Goal: Check status: Check status

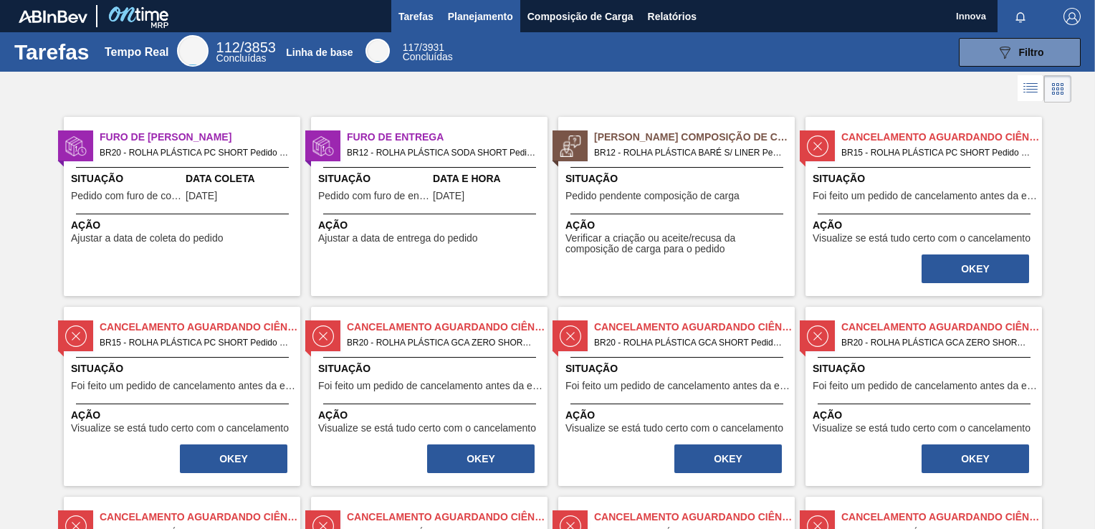
click at [461, 23] on span "Planejamento" at bounding box center [480, 16] width 65 height 17
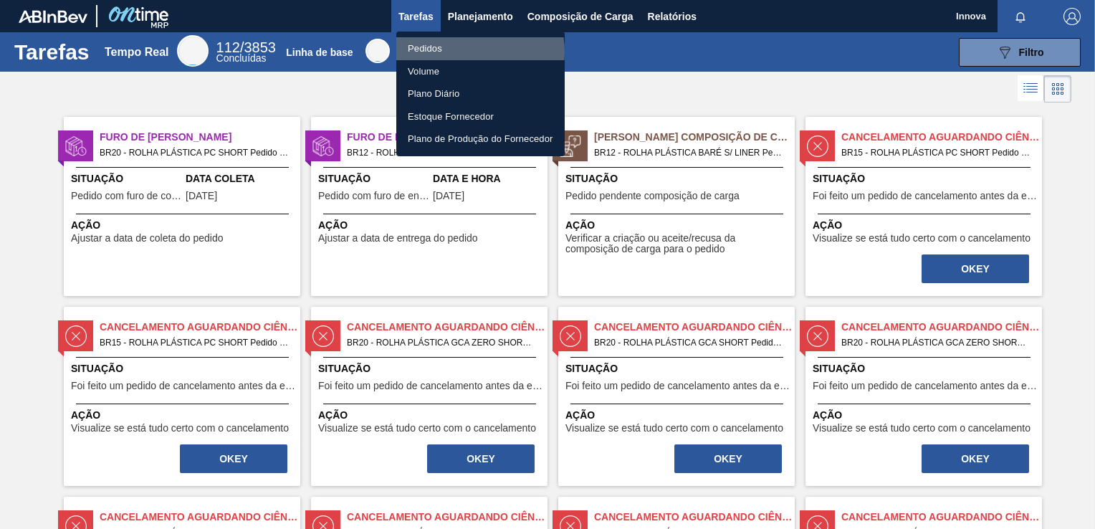
click at [470, 52] on li "Pedidos" at bounding box center [480, 48] width 168 height 23
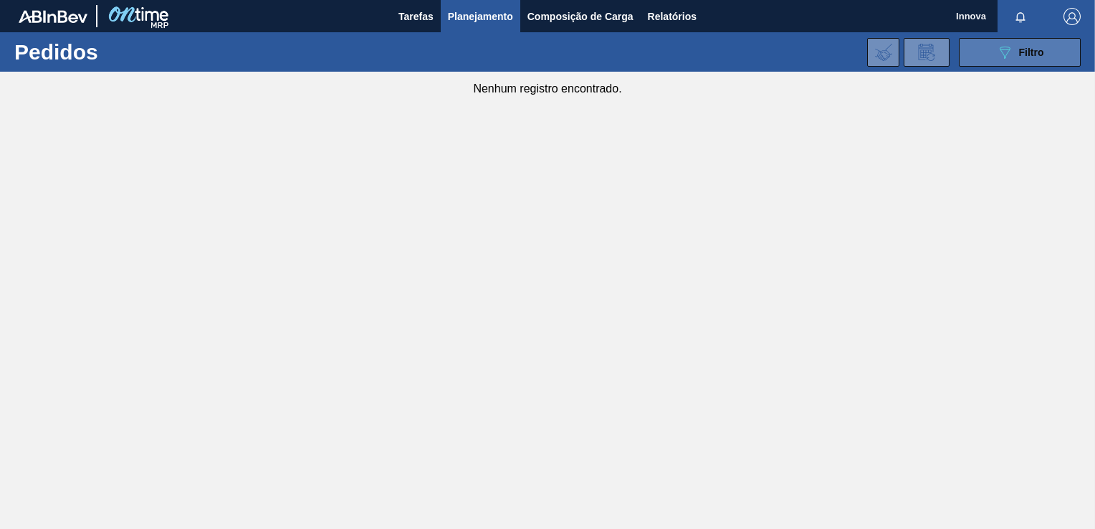
click at [1022, 53] on span "Filtro" at bounding box center [1031, 52] width 25 height 11
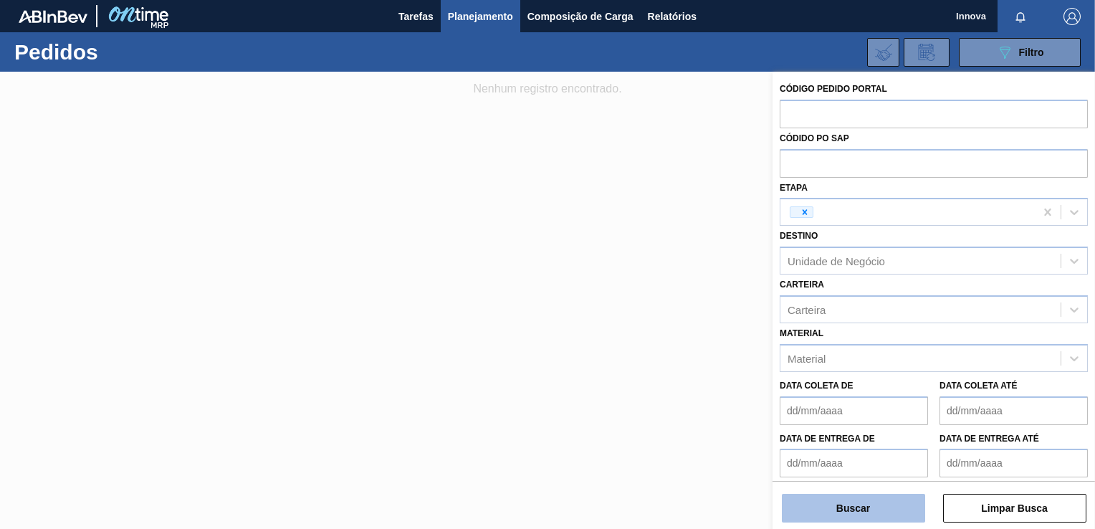
click at [851, 508] on button "Buscar" at bounding box center [853, 508] width 143 height 29
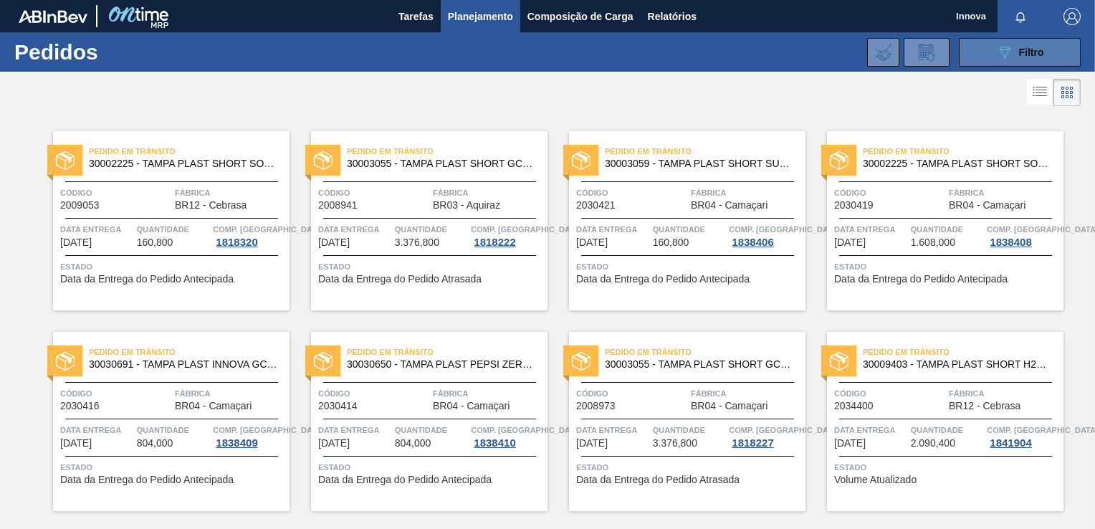
click at [1012, 47] on div "089F7B8B-B2A5-4AFE-B5C0-19BA573D28AC Filtro" at bounding box center [1020, 52] width 48 height 17
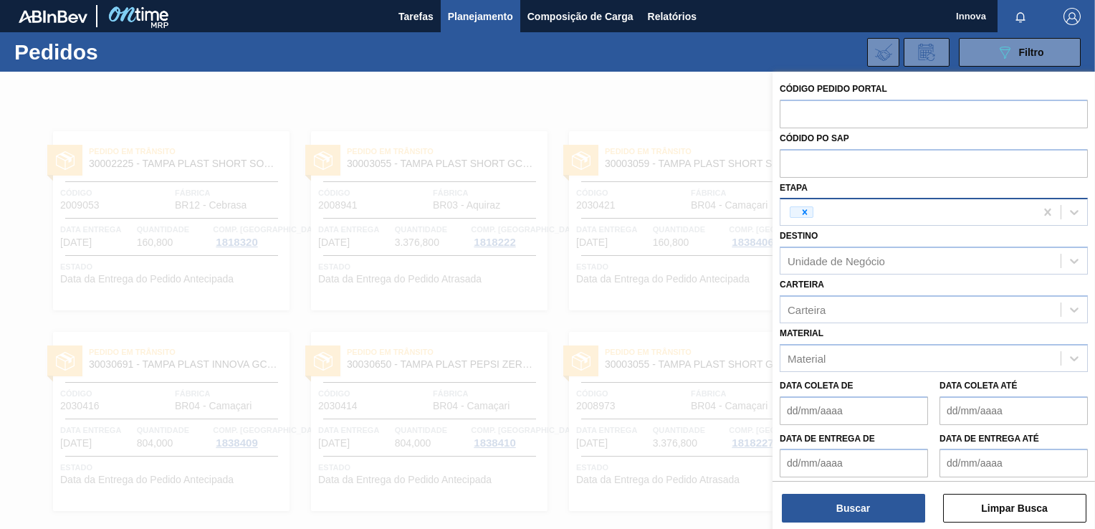
click at [857, 208] on div at bounding box center [907, 211] width 254 height 21
click at [1067, 209] on icon at bounding box center [1074, 212] width 14 height 14
click at [800, 211] on icon at bounding box center [805, 212] width 10 height 10
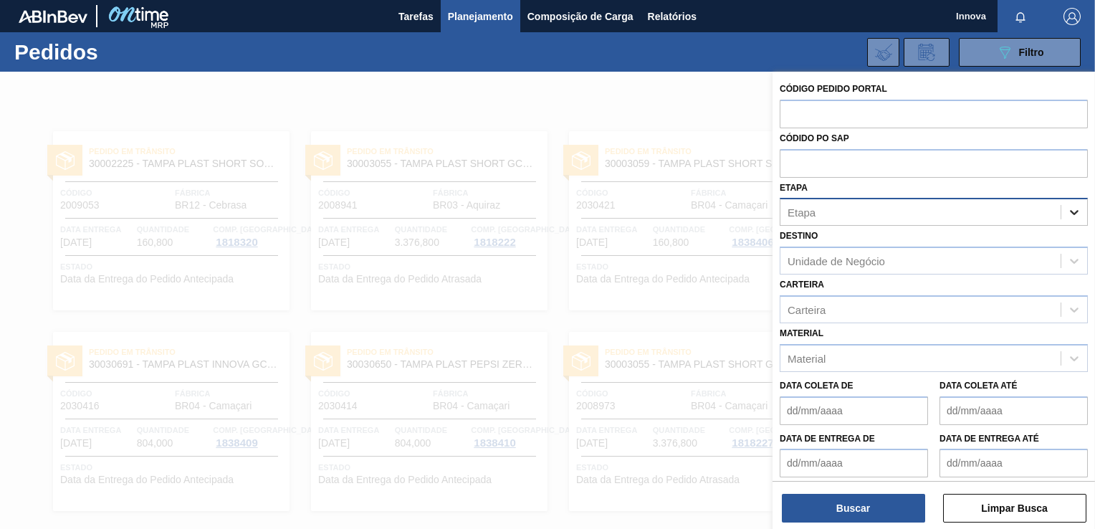
click at [1072, 219] on div at bounding box center [1074, 212] width 26 height 26
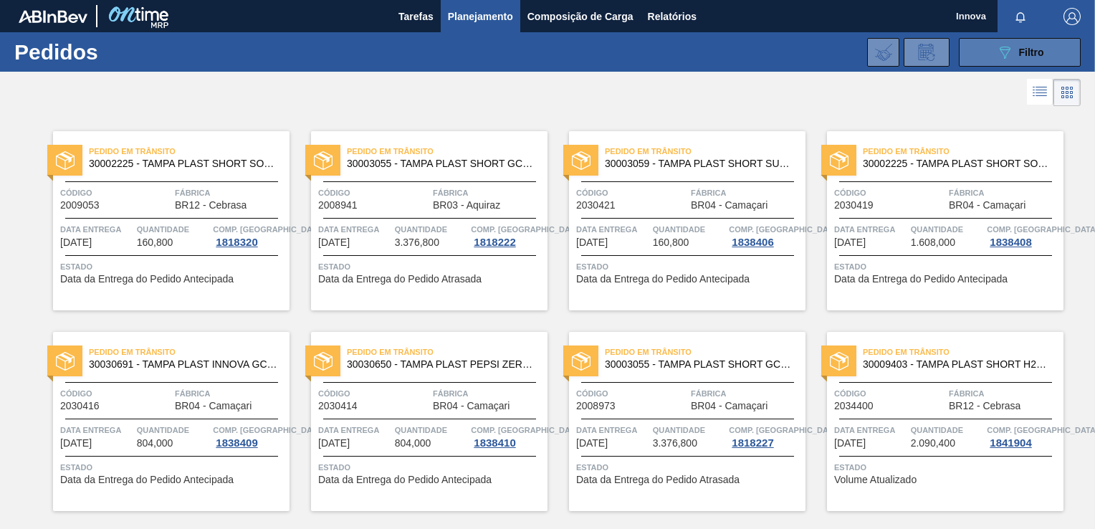
click at [989, 54] on button "089F7B8B-B2A5-4AFE-B5C0-19BA573D28AC Filtro" at bounding box center [1020, 52] width 122 height 29
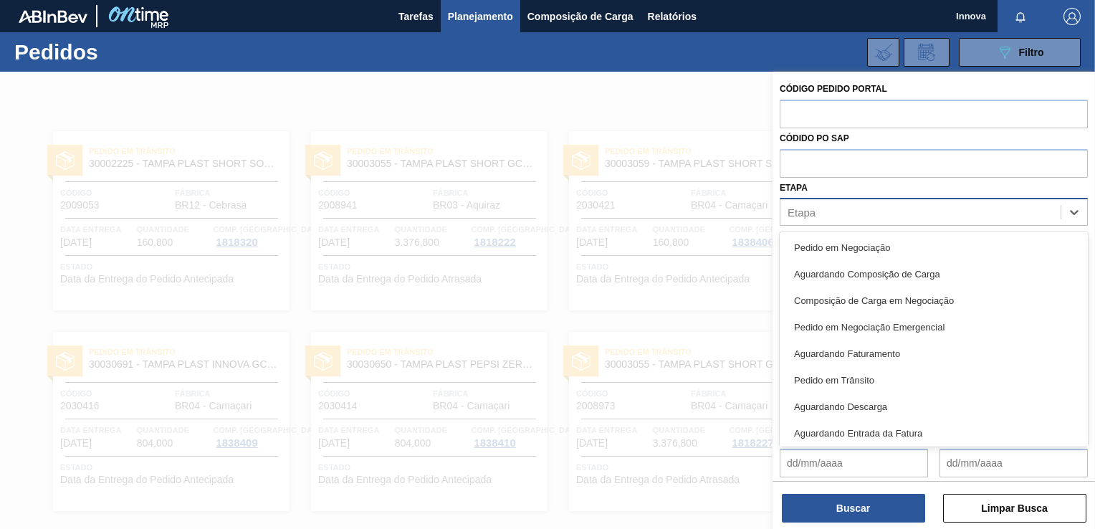
click at [863, 211] on div "Etapa" at bounding box center [920, 212] width 280 height 21
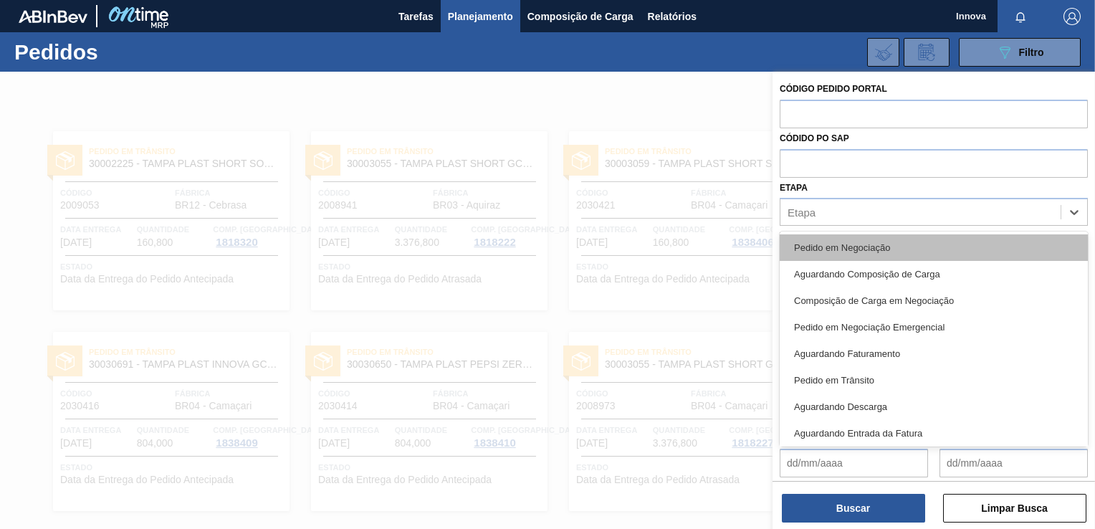
click at [850, 239] on div "Pedido em Negociação" at bounding box center [933, 247] width 308 height 27
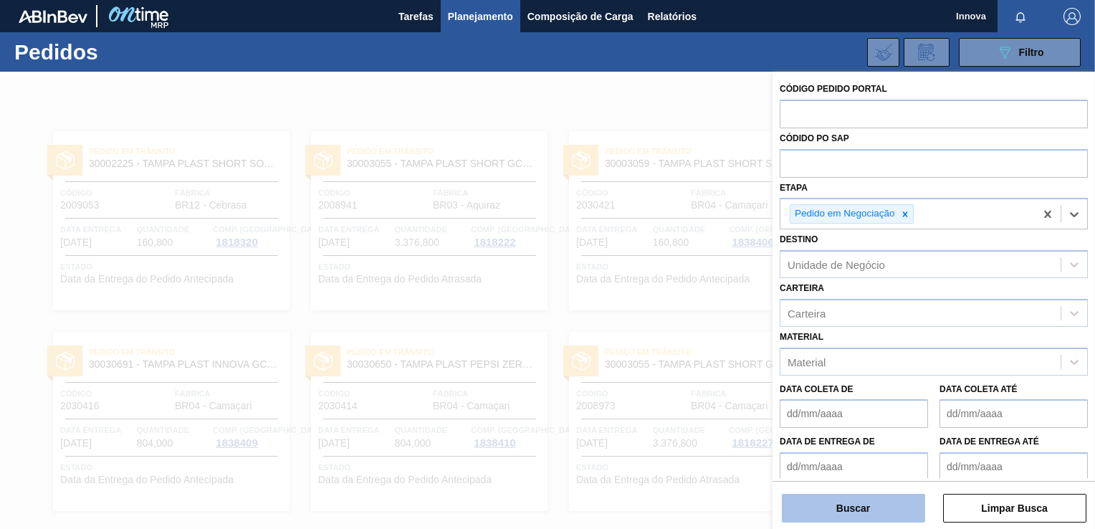
click at [842, 509] on button "Buscar" at bounding box center [853, 508] width 143 height 29
